Goal: Entertainment & Leisure: Consume media (video, audio)

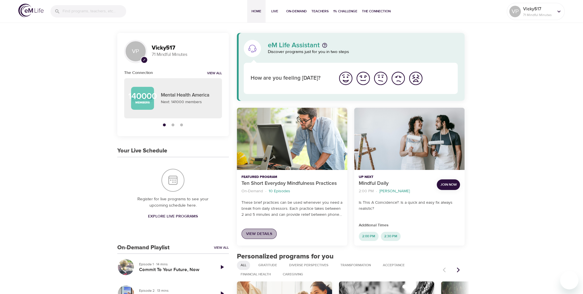
click at [265, 233] on span "View Details" at bounding box center [259, 233] width 26 height 7
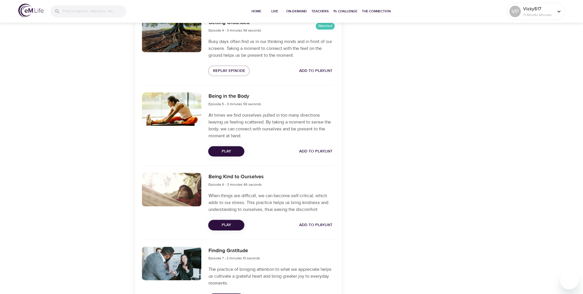
scroll to position [430, 0]
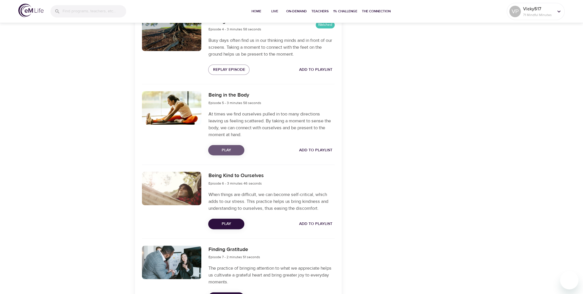
click at [225, 151] on span "Play" at bounding box center [226, 150] width 27 height 7
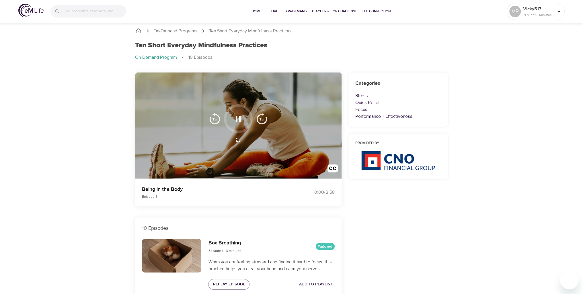
scroll to position [0, 0]
